Goal: Task Accomplishment & Management: Manage account settings

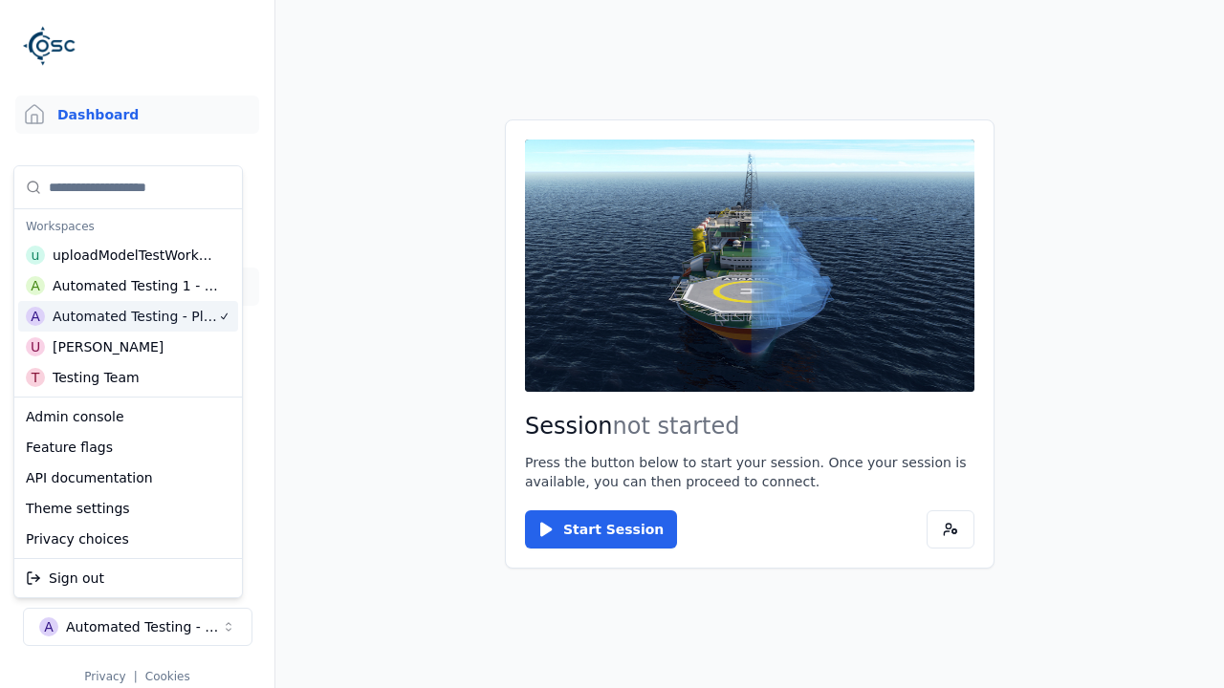
click at [137, 287] on link "Datasets" at bounding box center [137, 287] width 244 height 38
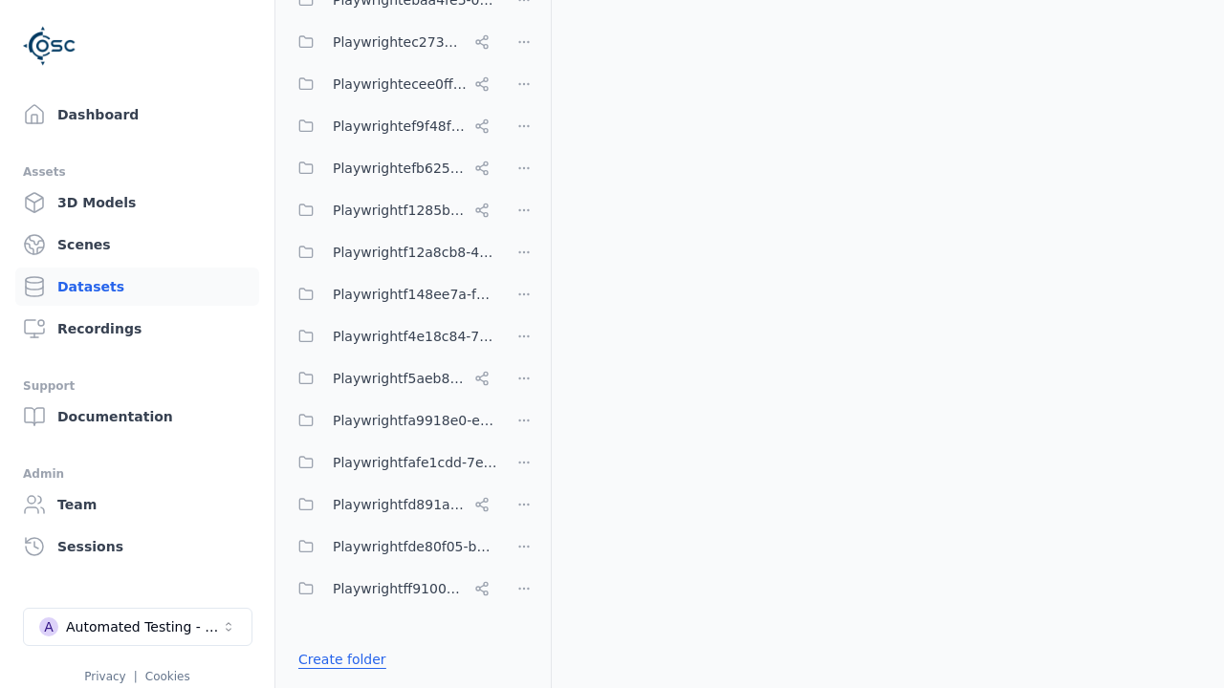
click at [336, 660] on link "Create folder" at bounding box center [342, 659] width 88 height 19
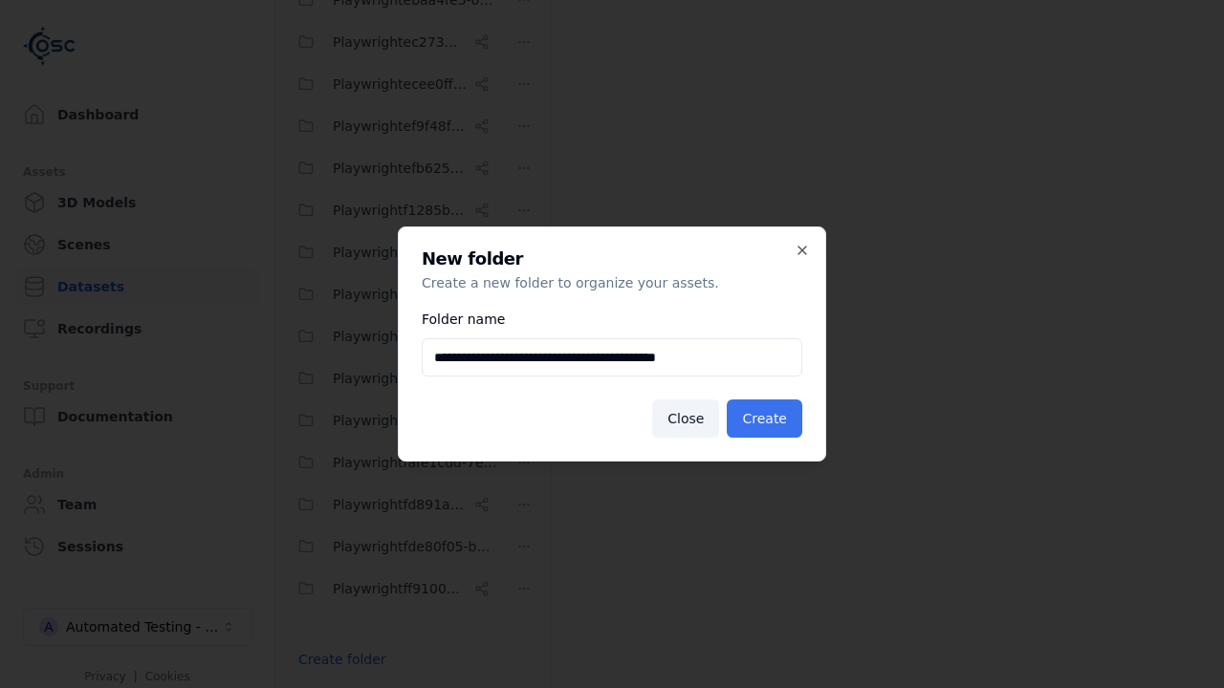
type input "**********"
click at [768, 419] on button "Create" at bounding box center [765, 419] width 76 height 38
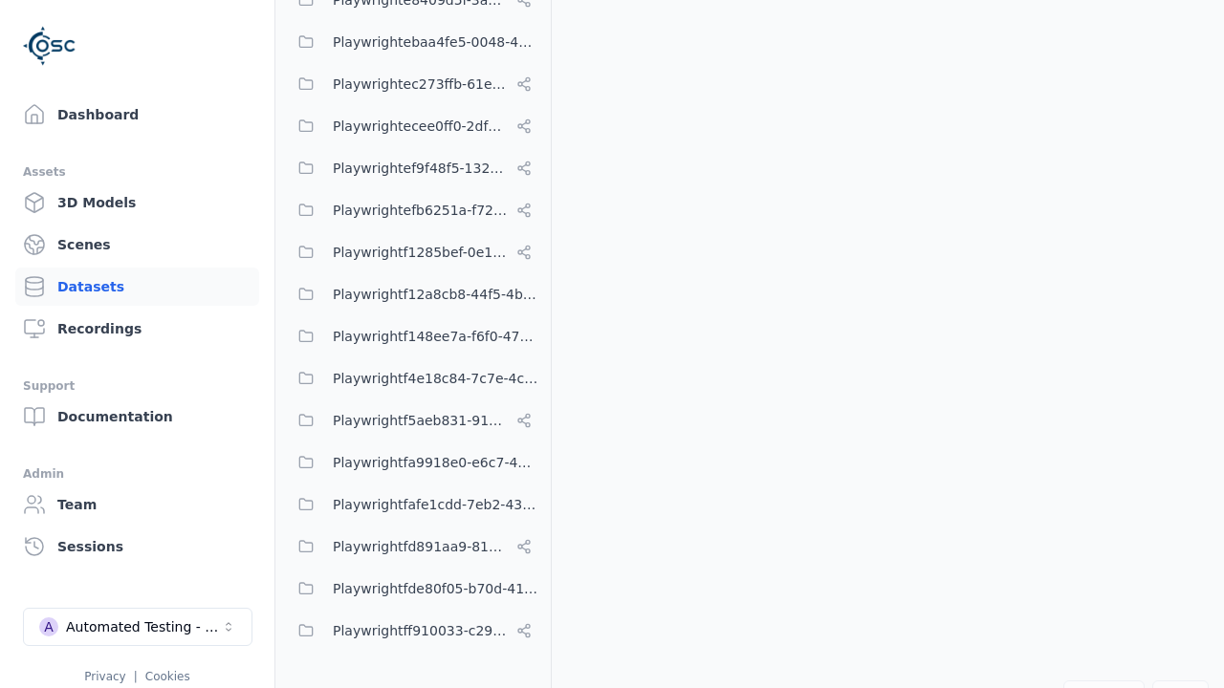
scroll to position [11318, 0]
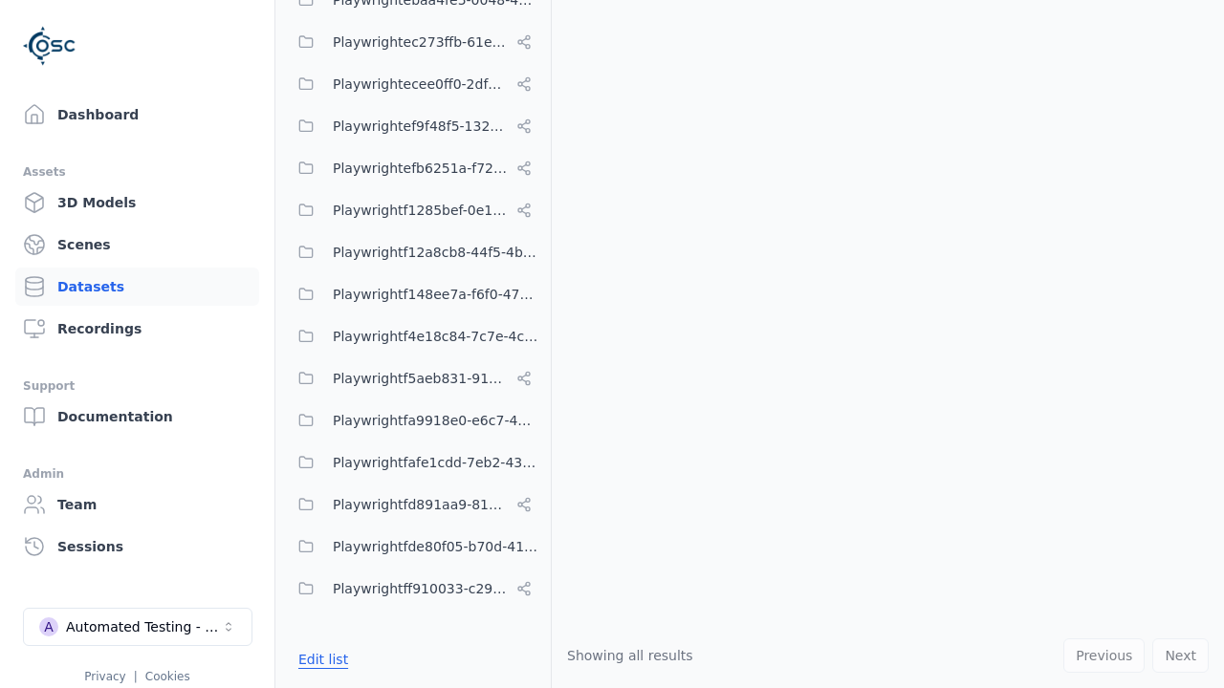
click at [319, 660] on button "Edit list" at bounding box center [323, 660] width 73 height 34
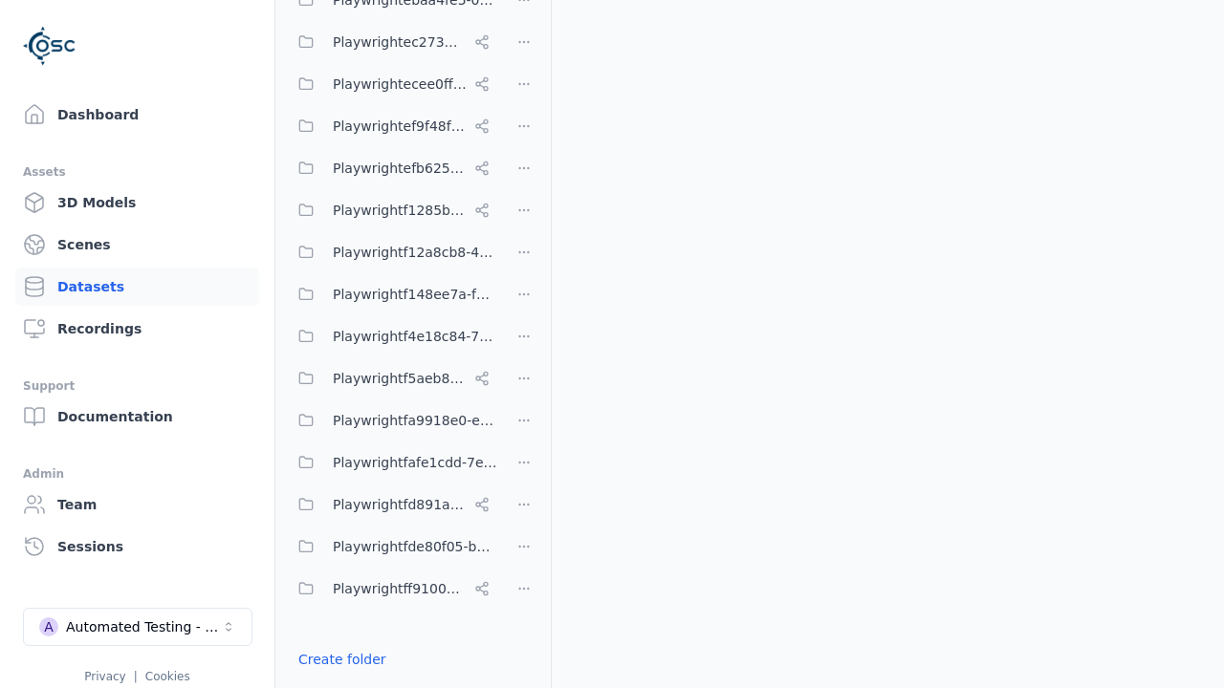
click at [524, 344] on html "Support Dashboard Assets 3D Models Scenes Datasets Recordings Support Documenta…" at bounding box center [612, 344] width 1224 height 688
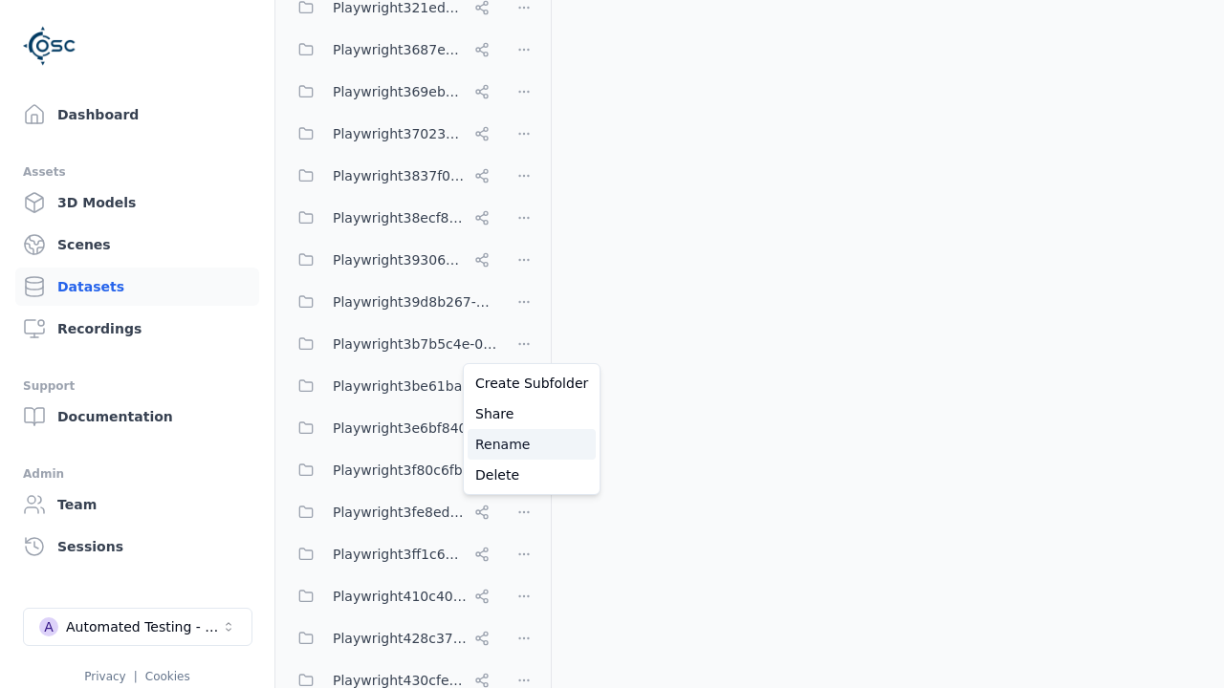
click at [524, 445] on div "Rename" at bounding box center [532, 444] width 128 height 31
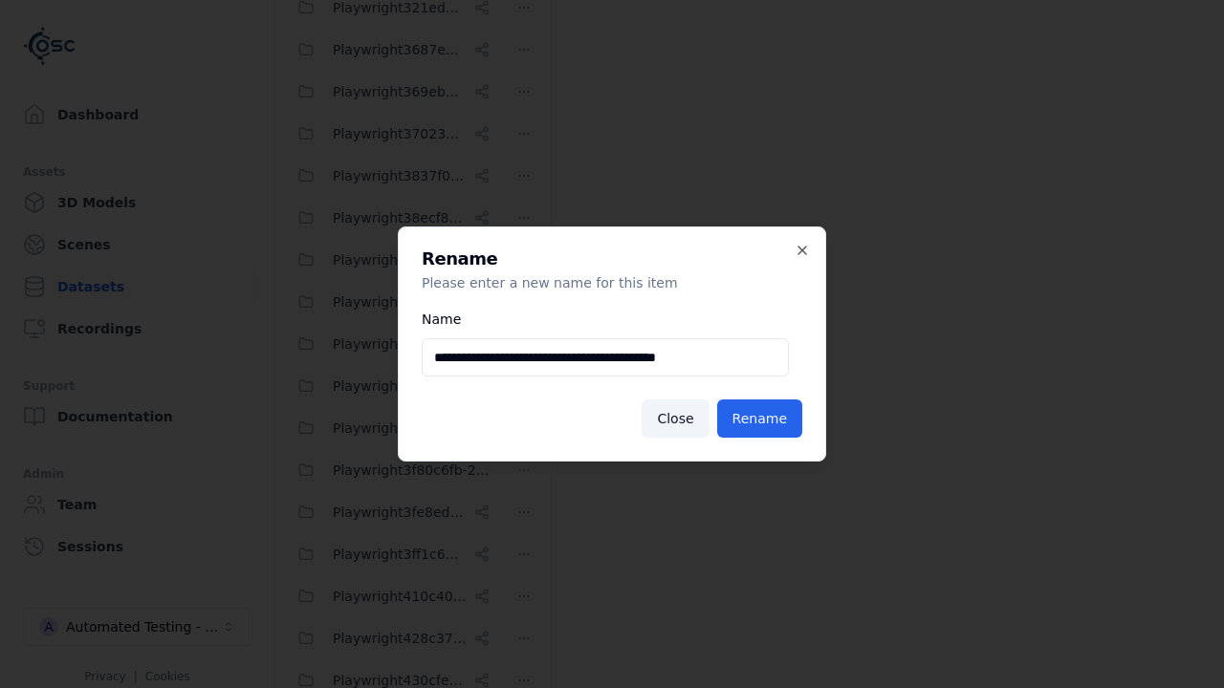
click at [605, 358] on input "**********" at bounding box center [605, 357] width 367 height 38
type input "**********"
click at [763, 419] on button "Rename" at bounding box center [759, 419] width 85 height 38
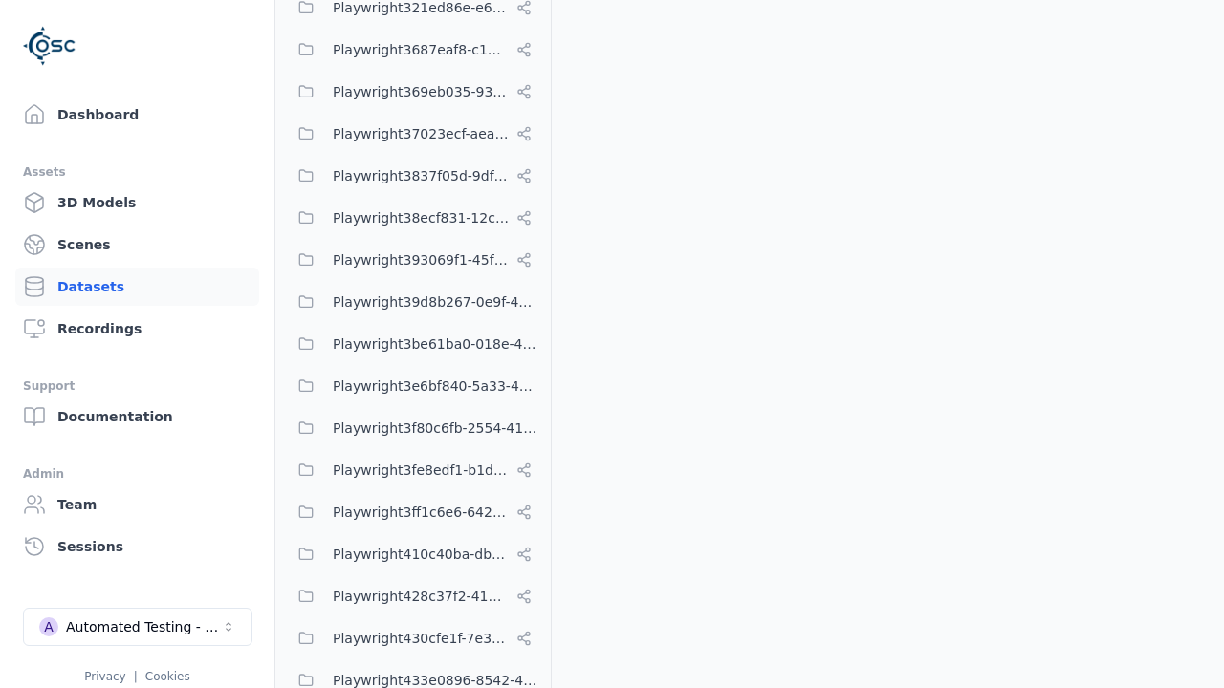
scroll to position [11318, 0]
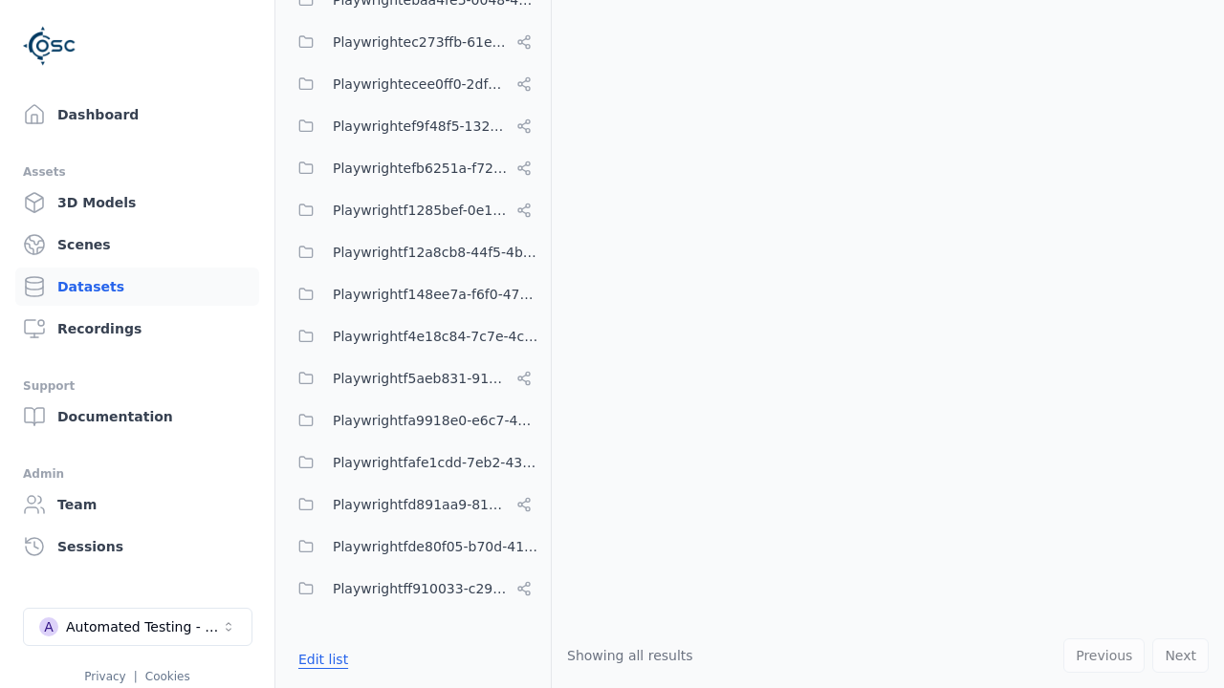
click at [319, 660] on button "Edit list" at bounding box center [323, 660] width 73 height 34
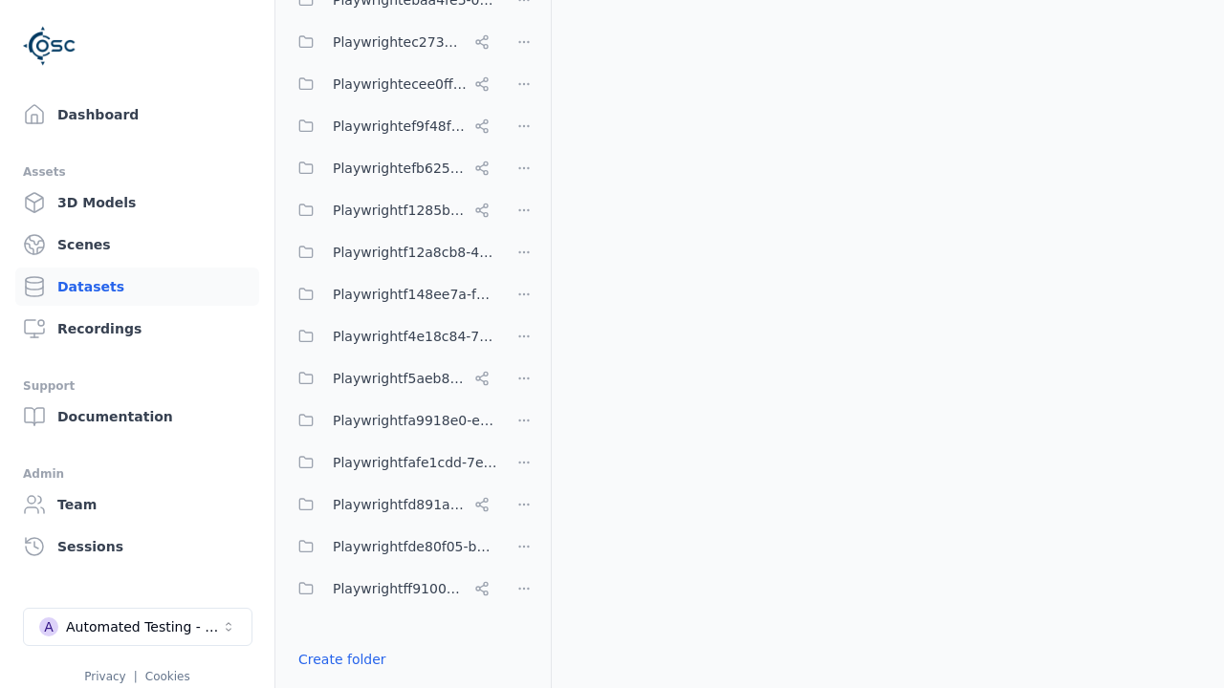
click at [524, 344] on html "Support Dashboard Assets 3D Models Scenes Datasets Recordings Support Documenta…" at bounding box center [612, 344] width 1224 height 688
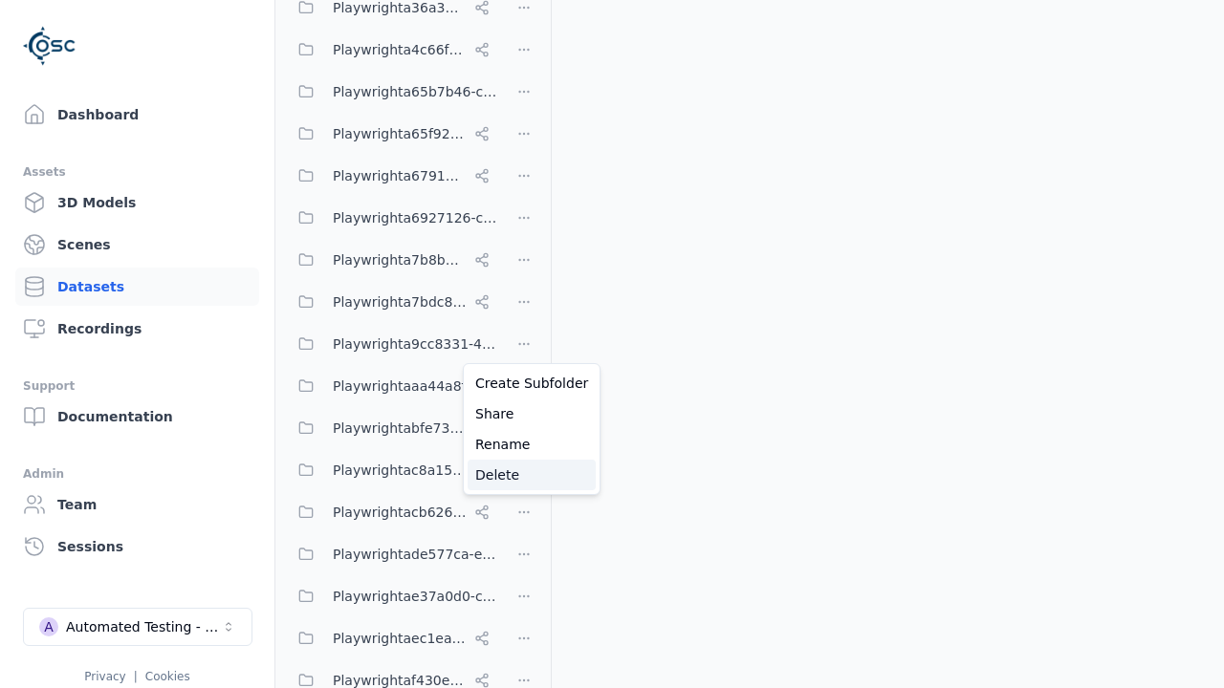
click at [524, 475] on div "Delete" at bounding box center [532, 475] width 128 height 31
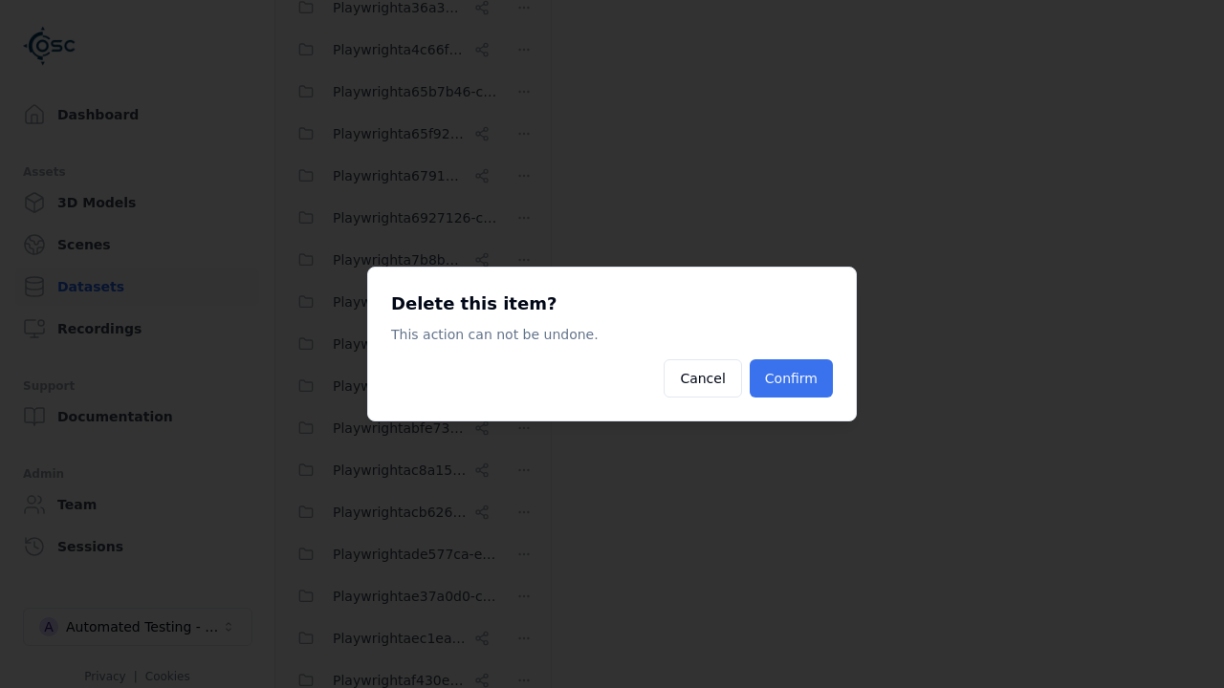
click at [794, 379] on button "Confirm" at bounding box center [791, 379] width 83 height 38
